Goal: Information Seeking & Learning: Learn about a topic

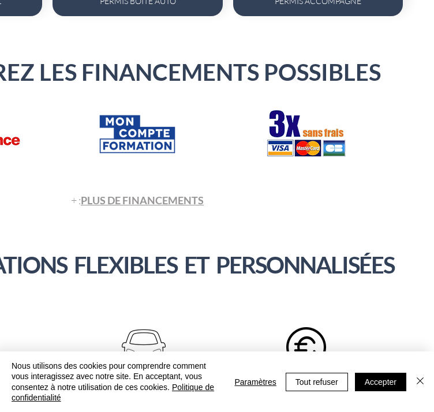
scroll to position [1097, 18]
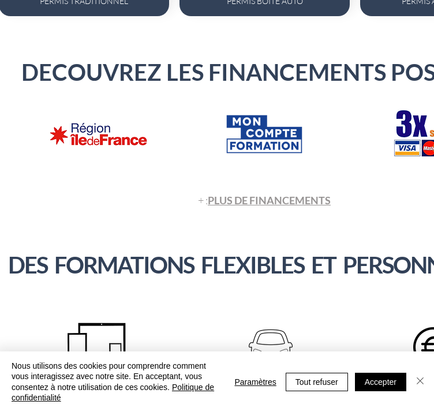
click at [416, 379] on img "Fermer" at bounding box center [421, 381] width 14 height 14
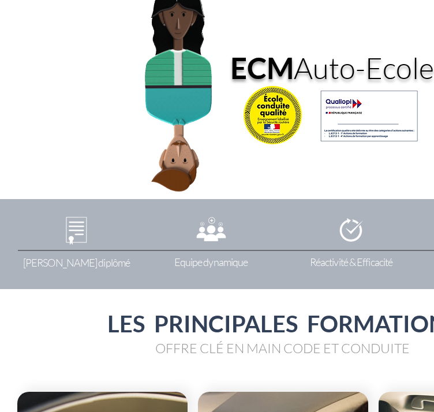
scroll to position [0, 0]
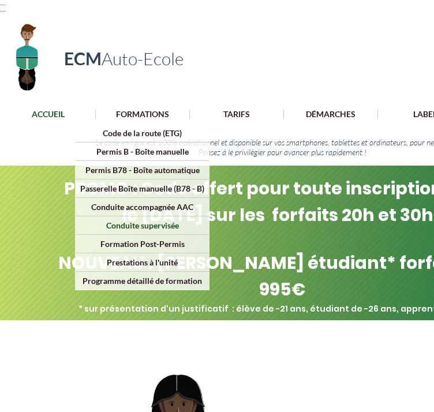
click at [139, 222] on p "Conduite supervisée" at bounding box center [142, 226] width 81 height 18
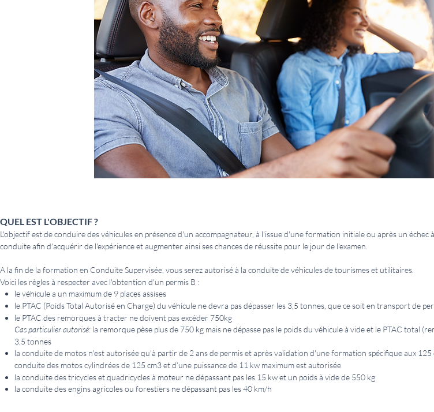
scroll to position [303, 0]
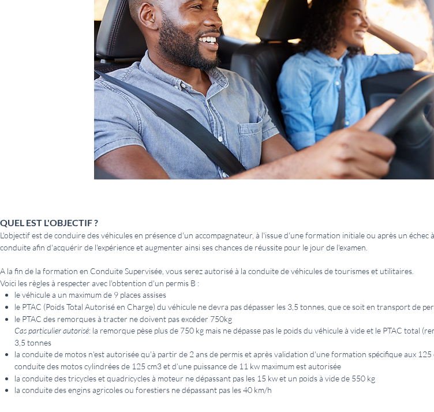
click at [307, 289] on p "le véhicule a un maximum de 9 places assises" at bounding box center [290, 295] width 552 height 12
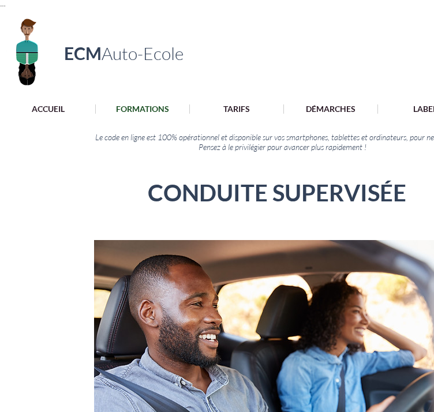
scroll to position [0, 0]
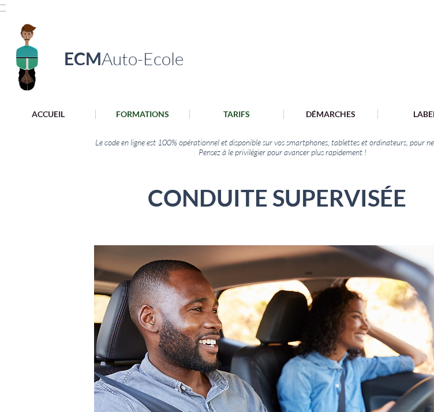
click at [241, 110] on p "TARIFS" at bounding box center [237, 114] width 38 height 9
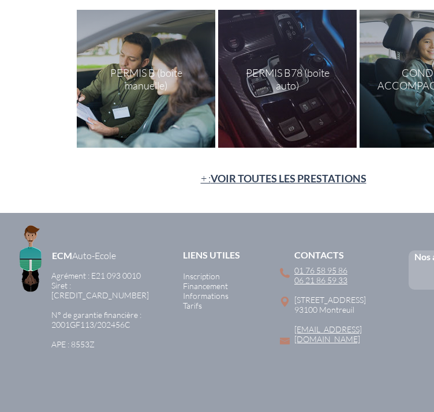
scroll to position [164, 0]
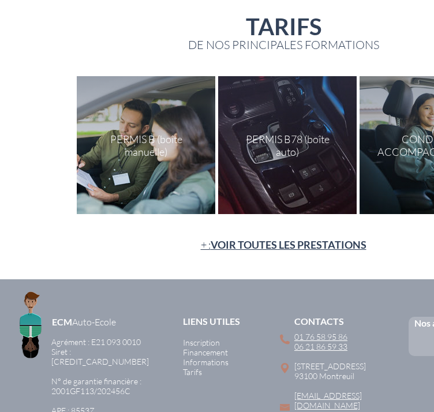
click at [202, 243] on span "+ : VOIR TOUTES LES PRESTATIONS" at bounding box center [284, 245] width 166 height 13
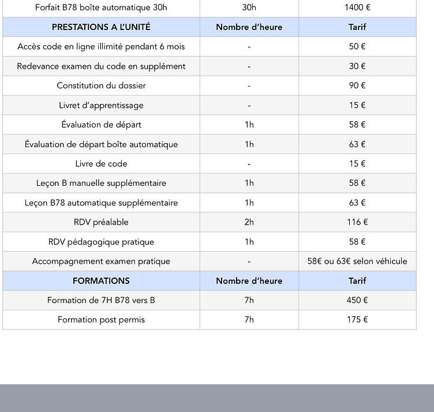
scroll to position [507, 73]
